Goal: Navigation & Orientation: Find specific page/section

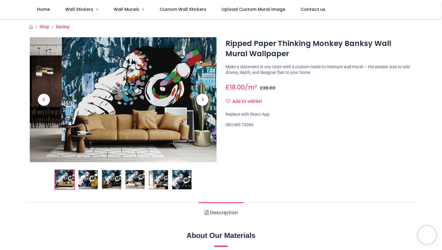
scroll to position [10, 0]
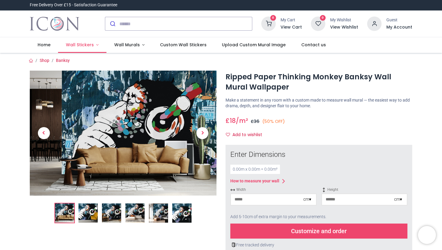
click at [91, 45] on span "Wall Stickers" at bounding box center [80, 45] width 28 height 6
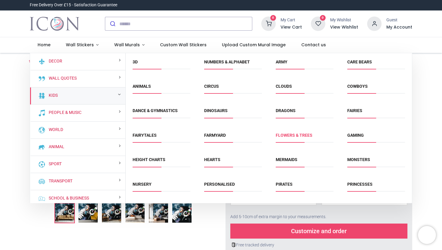
click at [301, 136] on link "Flowers & Trees" at bounding box center [294, 135] width 37 height 5
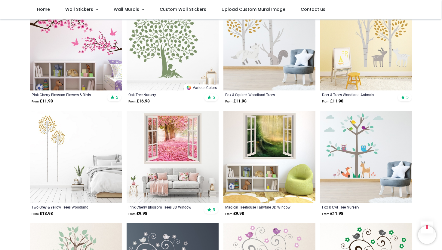
scroll to position [480, 0]
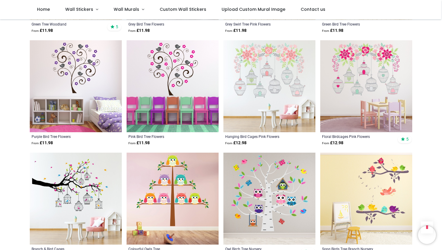
scroll to position [773, 0]
